Goal: Communication & Community: Answer question/provide support

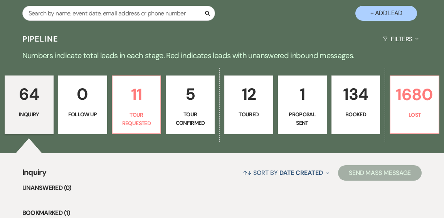
scroll to position [160, 0]
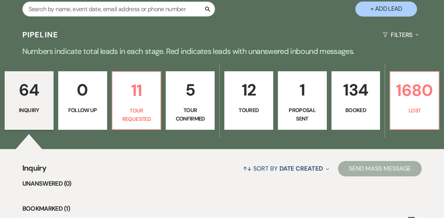
click at [199, 106] on p "Tour Confirmed" at bounding box center [190, 114] width 39 height 17
select select "4"
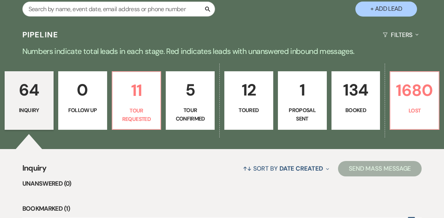
select select "4"
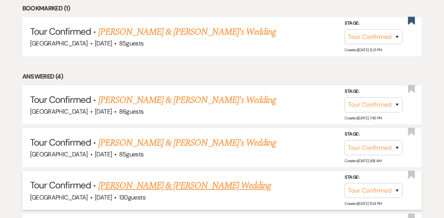
scroll to position [369, 0]
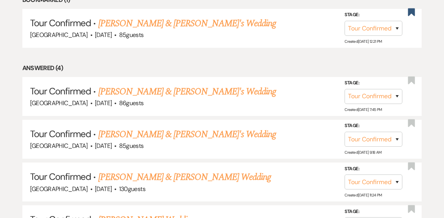
click at [189, 170] on link "[PERSON_NAME] & [PERSON_NAME] Wedding" at bounding box center [184, 177] width 173 height 14
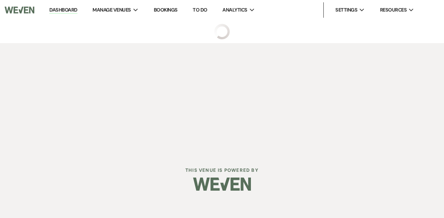
select select "4"
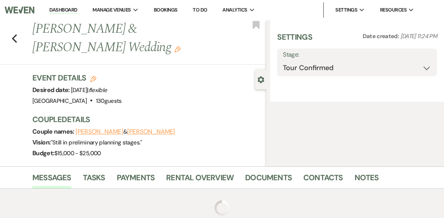
select select "1"
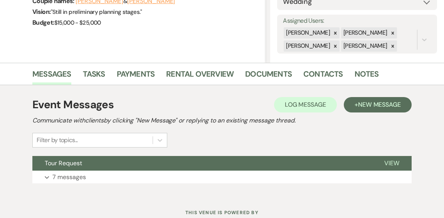
scroll to position [149, 0]
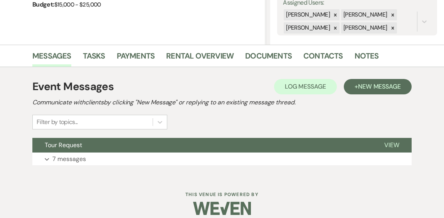
click at [190, 158] on button "Expand 7 messages" at bounding box center [221, 158] width 379 height 13
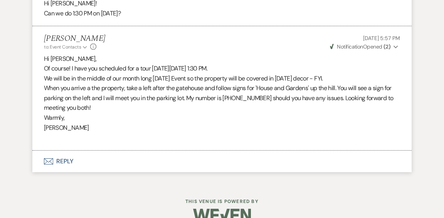
scroll to position [1202, 0]
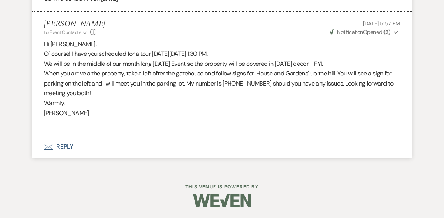
click at [69, 146] on button "Envelope Reply" at bounding box center [221, 147] width 379 height 22
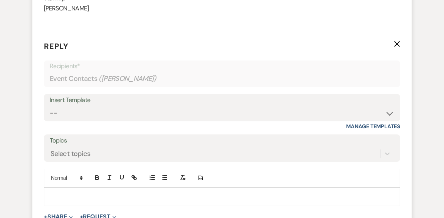
scroll to position [1308, 0]
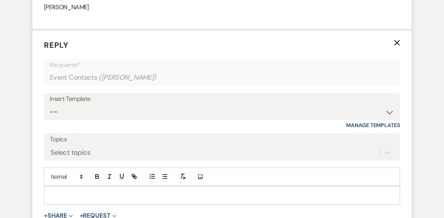
click at [161, 198] on p at bounding box center [222, 195] width 344 height 8
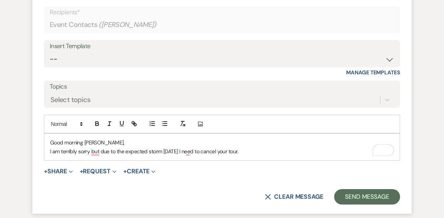
scroll to position [1366, 0]
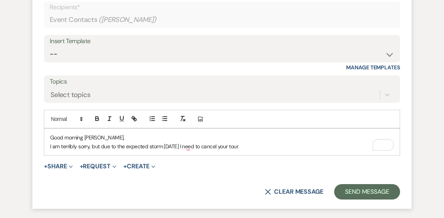
click at [255, 146] on p "I am terribly sorry, but due to the expected storm [DATE] I need to cancel your…" at bounding box center [222, 146] width 344 height 8
click at [256, 146] on p "I am terribly sorry, but due to the expected storm [DATE] I need to cancel your…" at bounding box center [222, 146] width 344 height 8
click at [312, 147] on p "I am terribly sorry, but due to the expected storm [DATE], we will need to resc…" at bounding box center [222, 146] width 344 height 8
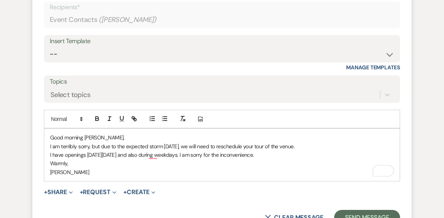
scroll to position [1368, 0]
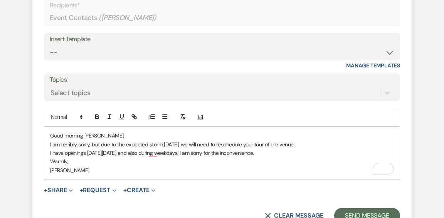
drag, startPoint x: 232, startPoint y: 155, endPoint x: 235, endPoint y: 152, distance: 4.1
click at [233, 154] on p "I have openings [DATE][DATE] and also during weekdays. I am sorry for the incon…" at bounding box center [222, 153] width 344 height 8
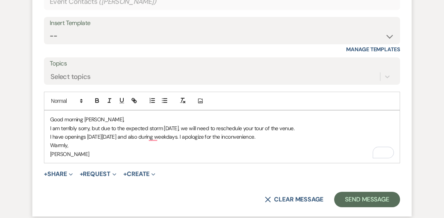
scroll to position [1392, 0]
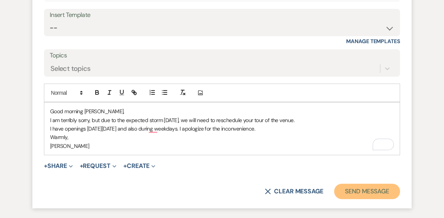
click at [350, 191] on button "Send Message" at bounding box center [367, 191] width 66 height 15
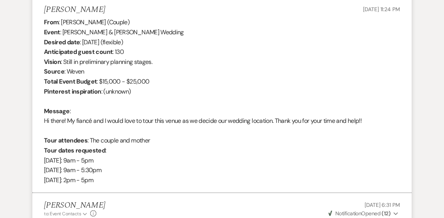
scroll to position [0, 0]
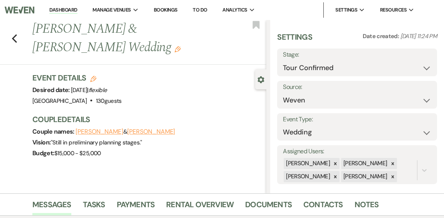
click at [65, 8] on link "Dashboard" at bounding box center [63, 10] width 28 height 7
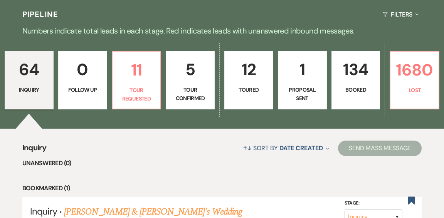
scroll to position [188, 0]
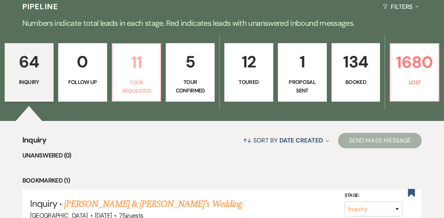
click at [137, 57] on link "11 Tour Requested" at bounding box center [137, 72] width 50 height 59
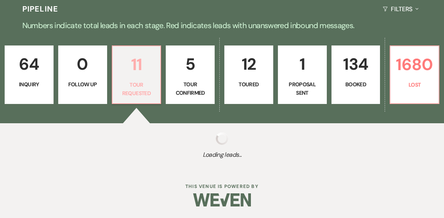
select select "2"
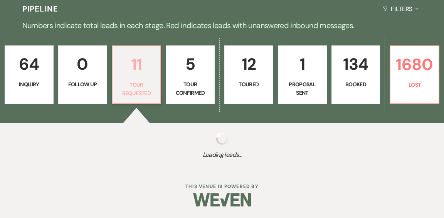
select select "2"
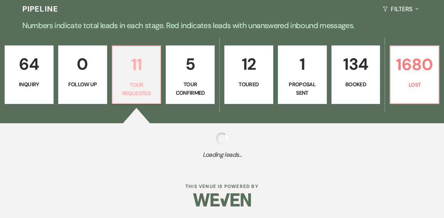
select select "2"
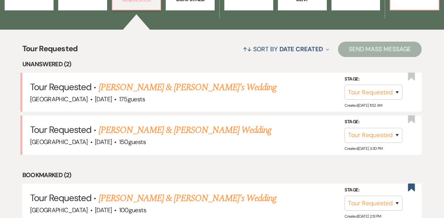
scroll to position [280, 0]
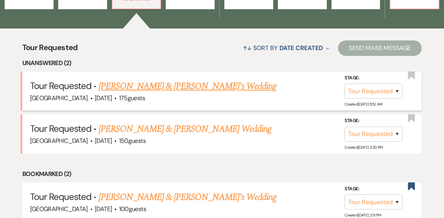
click at [178, 79] on link "[PERSON_NAME] & [PERSON_NAME]'s Wedding" at bounding box center [188, 86] width 178 height 14
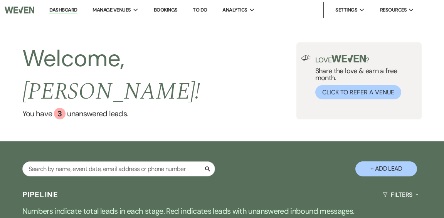
select select "2"
select select "5"
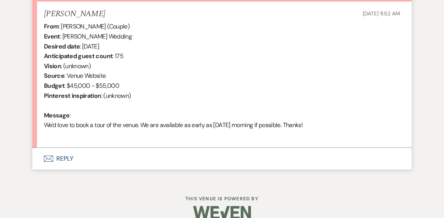
scroll to position [300, 0]
click at [65, 158] on button "Envelope Reply" at bounding box center [221, 158] width 379 height 22
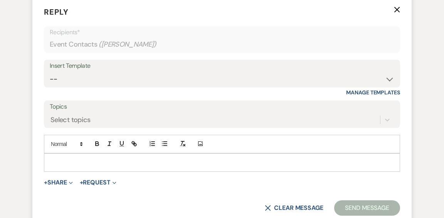
scroll to position [452, 0]
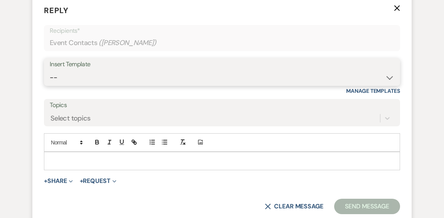
click at [389, 76] on select "-- Weven Planning Portal Introduction (Booked Events) Initial Inquiry Response …" at bounding box center [222, 77] width 344 height 15
select select "6169"
click at [50, 70] on select "-- Weven Planning Portal Introduction (Booked Events) Initial Inquiry Response …" at bounding box center [222, 77] width 344 height 15
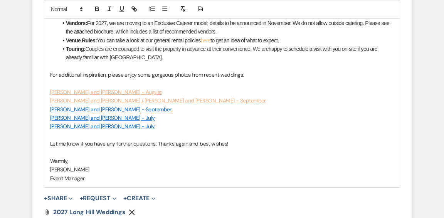
scroll to position [781, 0]
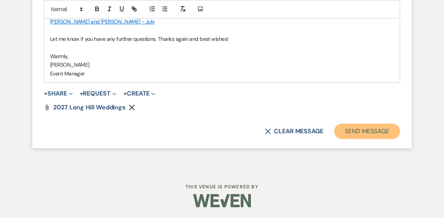
click at [360, 132] on button "Send Message" at bounding box center [367, 131] width 66 height 15
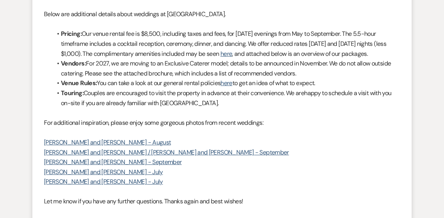
scroll to position [0, 0]
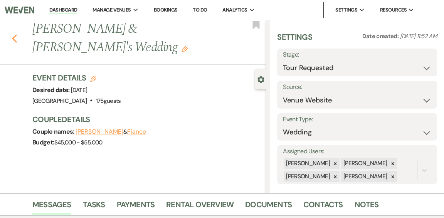
click at [13, 34] on use "button" at bounding box center [14, 38] width 5 height 8
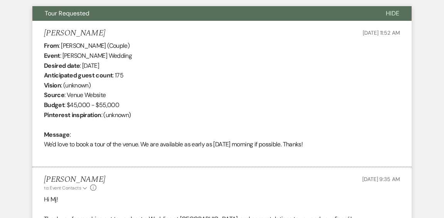
select select "2"
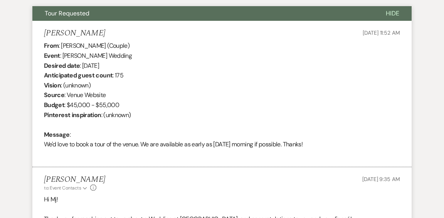
select select "2"
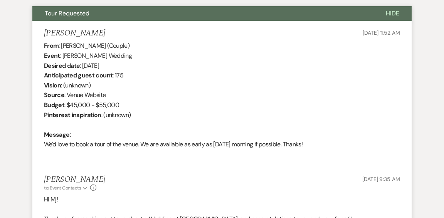
select select "2"
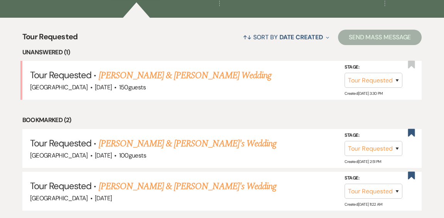
click at [183, 71] on link "[PERSON_NAME] & [PERSON_NAME] Wedding" at bounding box center [185, 76] width 173 height 14
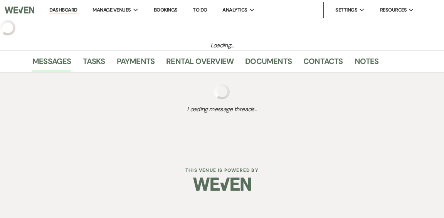
select select "2"
select select "1"
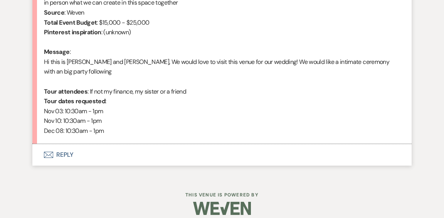
scroll to position [381, 0]
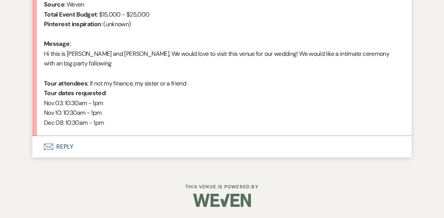
click at [63, 144] on button "Envelope Reply" at bounding box center [221, 147] width 379 height 22
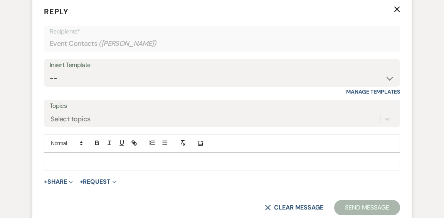
scroll to position [521, 0]
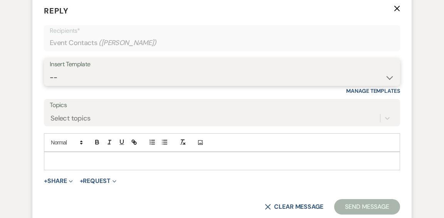
click at [371, 75] on select "-- Weven Planning Portal Introduction (Booked Events) Initial Inquiry Response …" at bounding box center [222, 77] width 344 height 15
select select "6169"
click at [50, 70] on select "-- Weven Planning Portal Introduction (Booked Events) Initial Inquiry Response …" at bounding box center [222, 77] width 344 height 15
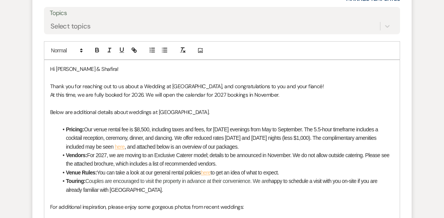
scroll to position [612, 0]
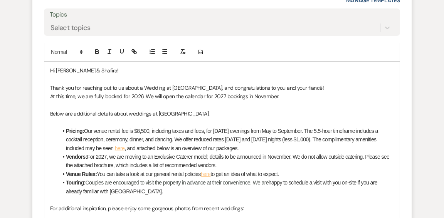
click at [290, 87] on p "Thank you for reaching out to us about a Wedding at [GEOGRAPHIC_DATA], and cong…" at bounding box center [222, 88] width 344 height 8
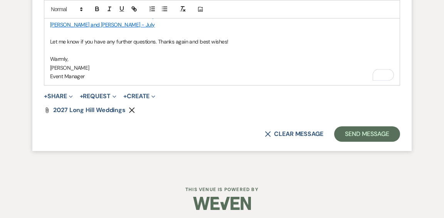
scroll to position [850, 0]
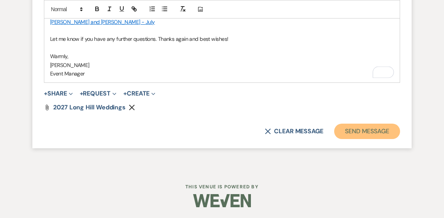
click at [355, 130] on button "Send Message" at bounding box center [367, 131] width 66 height 15
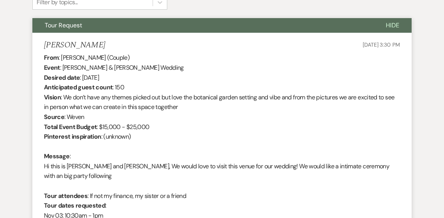
scroll to position [0, 0]
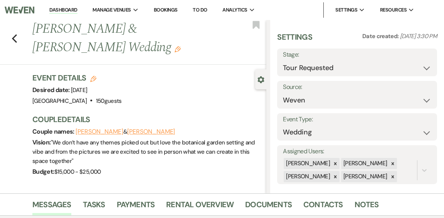
click at [55, 8] on link "Dashboard" at bounding box center [63, 10] width 28 height 7
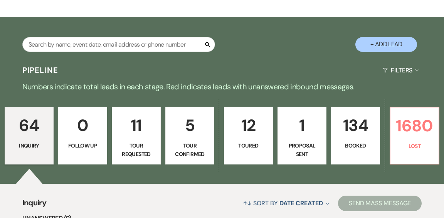
scroll to position [137, 0]
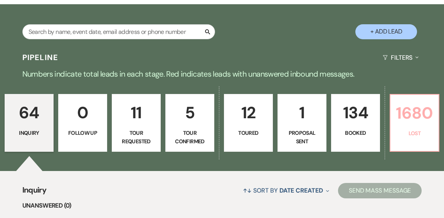
click at [406, 100] on p "1680" at bounding box center [414, 113] width 39 height 26
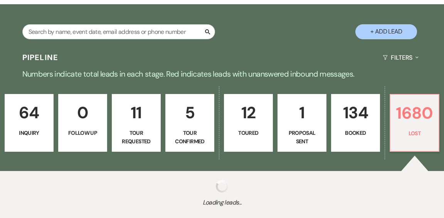
select select "8"
select select "1"
select select "8"
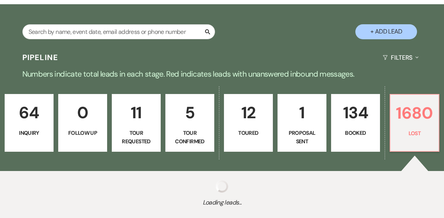
select select "8"
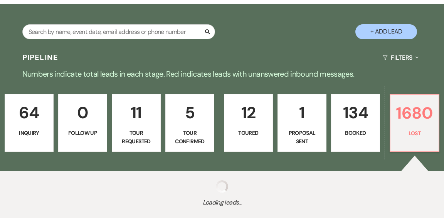
select select "8"
select select "11"
select select "8"
select select "1"
select select "8"
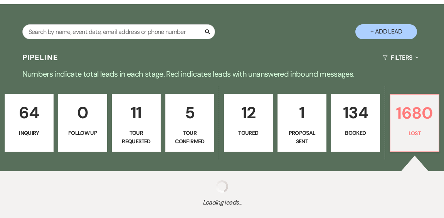
select select "1"
select select "8"
select select "1"
select select "8"
select select "1"
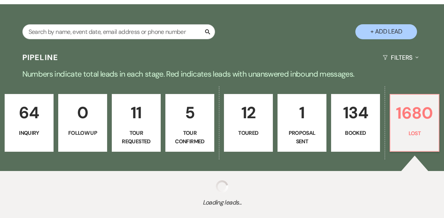
select select "8"
select select "1"
select select "8"
select select "9"
select select "8"
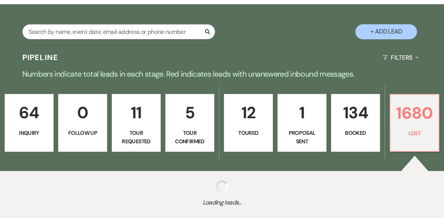
select select "1"
select select "8"
select select "10"
select select "8"
select select "5"
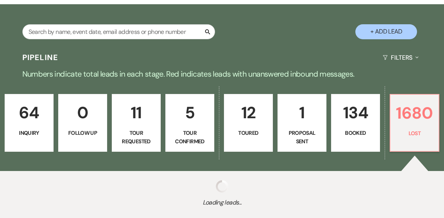
select select "8"
select select "1"
select select "8"
select select "1"
select select "8"
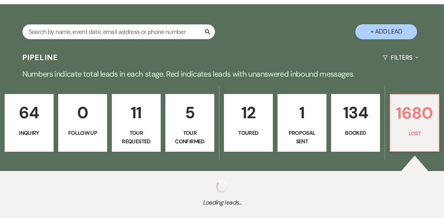
select select "1"
select select "8"
select select "1"
select select "8"
select select "5"
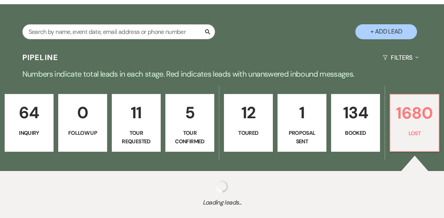
select select "8"
select select "5"
select select "8"
select select "1"
select select "8"
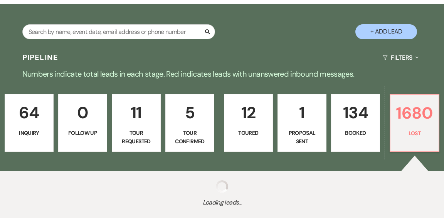
select select "1"
select select "8"
select select "1"
select select "8"
select select "1"
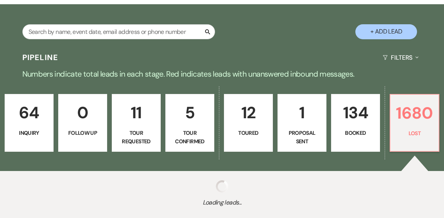
select select "8"
select select "5"
select select "8"
select select "5"
select select "8"
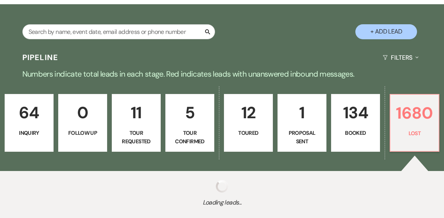
select select "10"
select select "8"
select select "1"
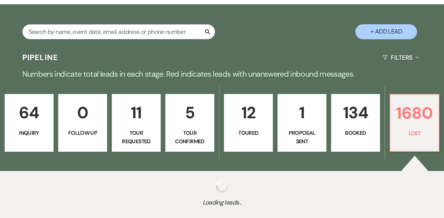
select select "8"
select select "1"
select select "8"
select select "10"
select select "8"
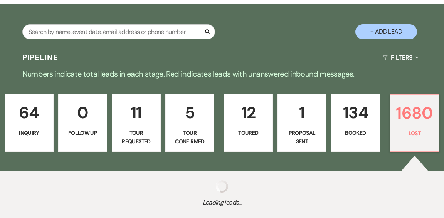
select select "5"
select select "8"
select select "1"
select select "8"
select select "5"
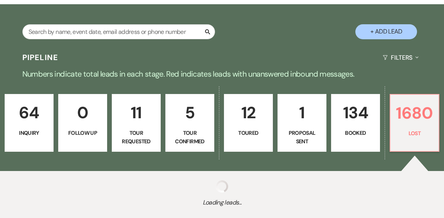
select select "8"
select select "5"
select select "8"
select select "5"
select select "8"
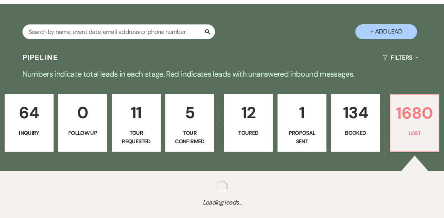
select select "5"
select select "8"
select select "10"
select select "8"
select select "5"
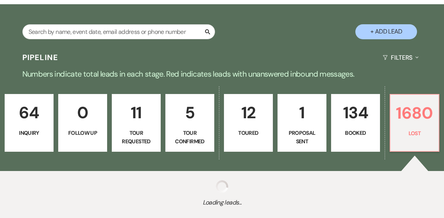
select select "8"
select select "10"
select select "8"
select select "9"
select select "8"
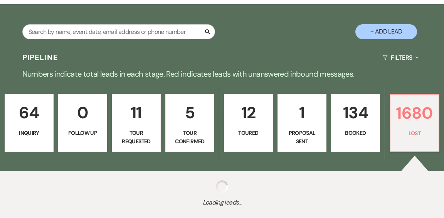
select select "1"
select select "8"
select select "1"
select select "8"
select select "1"
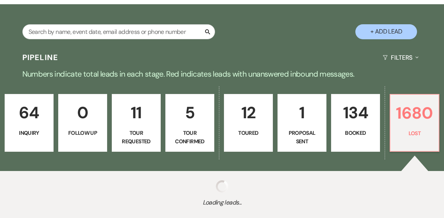
select select "8"
select select "5"
select select "8"
select select "5"
select select "8"
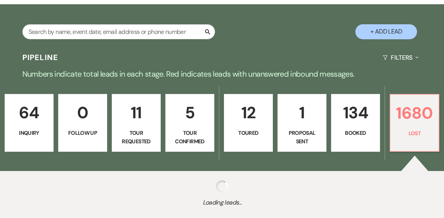
select select "5"
select select "8"
select select "1"
select select "8"
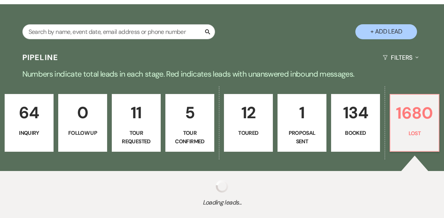
select select "8"
select select "5"
select select "8"
select select "5"
select select "8"
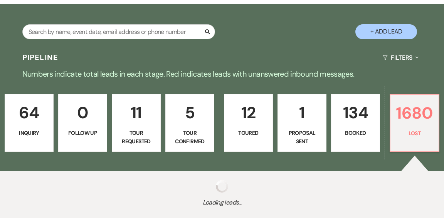
select select "5"
select select "8"
select select "11"
select select "8"
select select "5"
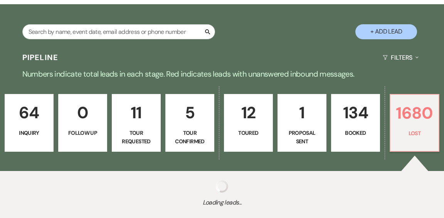
select select "8"
select select "1"
select select "8"
select select "1"
select select "8"
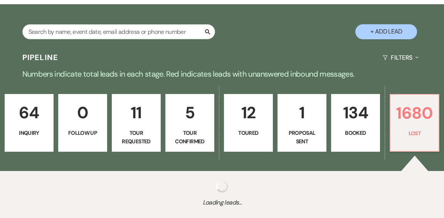
select select "5"
select select "8"
select select "5"
select select "8"
select select "5"
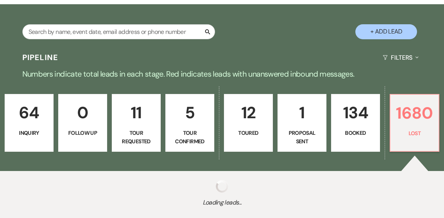
select select "8"
select select "1"
select select "8"
select select "5"
select select "8"
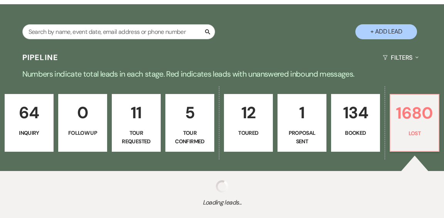
select select "6"
select select "8"
select select "5"
select select "8"
select select "5"
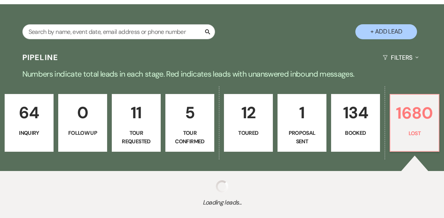
select select "8"
select select "10"
select select "8"
select select "10"
select select "8"
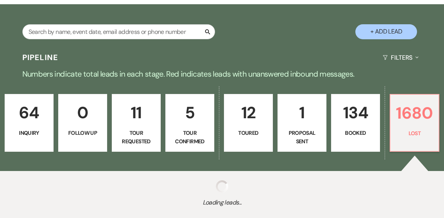
select select "6"
select select "8"
select select "5"
select select "8"
select select "1"
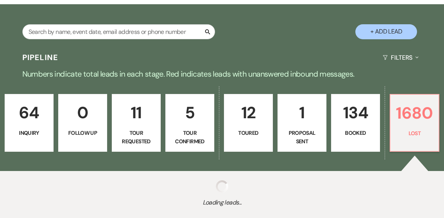
select select "8"
select select "1"
select select "8"
select select "1"
select select "8"
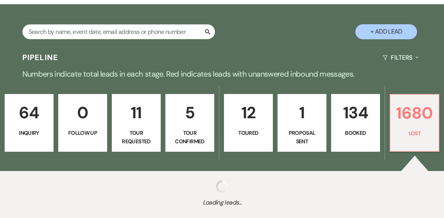
select select "5"
select select "8"
select select "5"
select select "8"
select select "5"
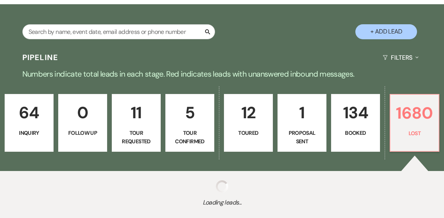
select select "8"
select select "5"
select select "8"
select select "5"
select select "8"
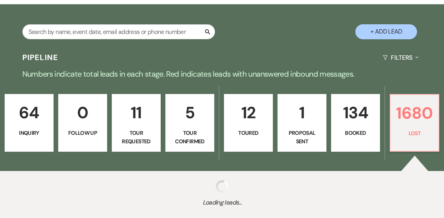
select select "6"
select select "8"
select select "5"
select select "8"
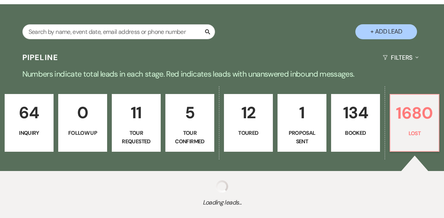
select select "8"
select select "1"
select select "8"
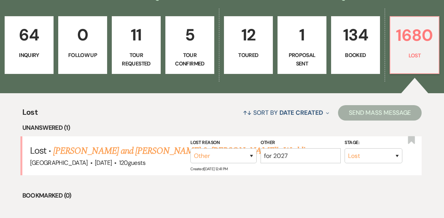
scroll to position [230, 0]
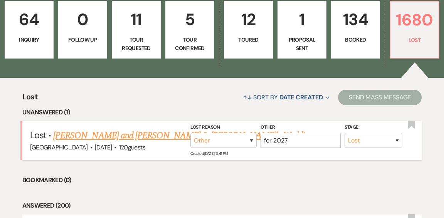
click at [164, 129] on link "[PERSON_NAME] and [PERSON_NAME] & [PERSON_NAME]'s Wedding" at bounding box center [183, 136] width 260 height 14
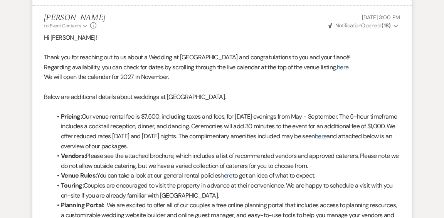
scroll to position [465, 0]
